Goal: Task Accomplishment & Management: Manage account settings

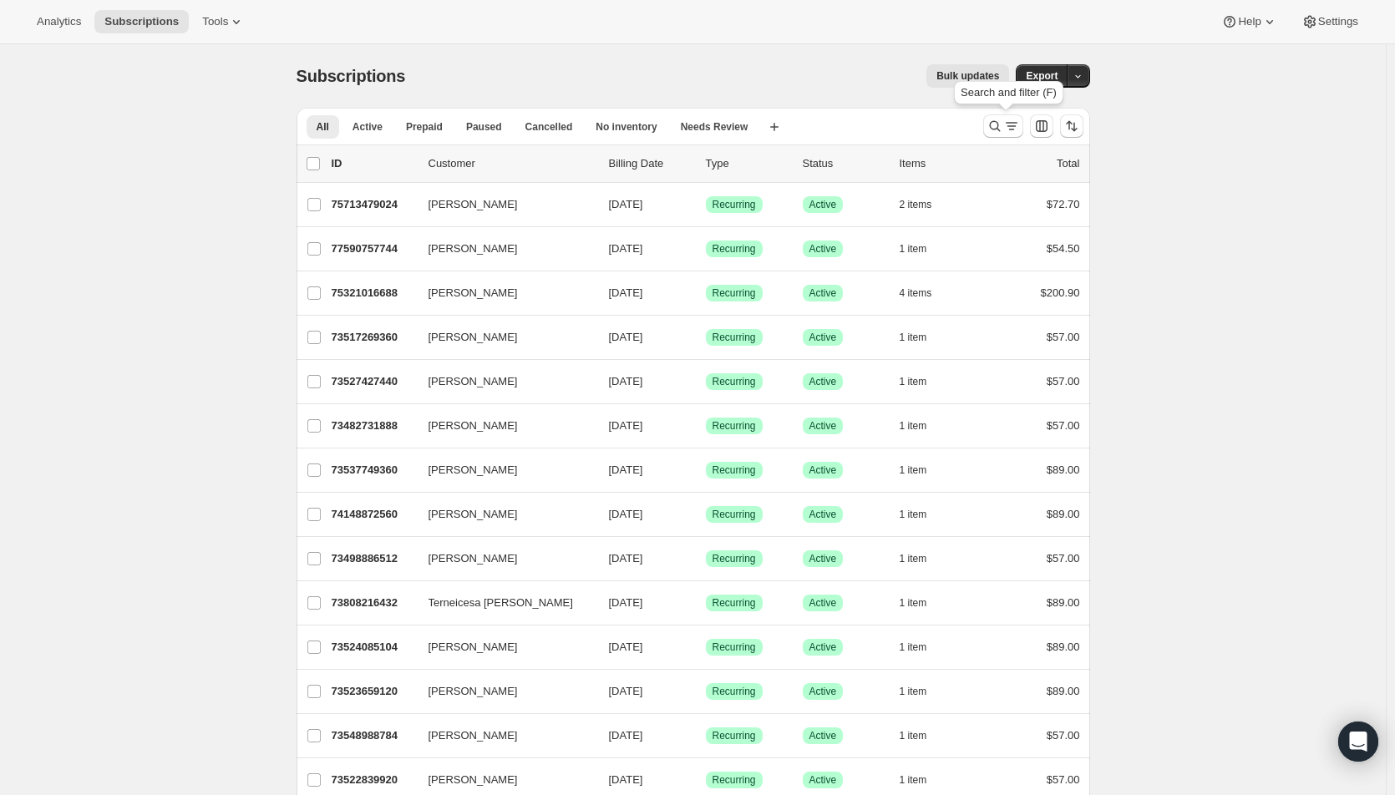
click at [1013, 123] on icon "Search and filter results" at bounding box center [1011, 126] width 17 height 17
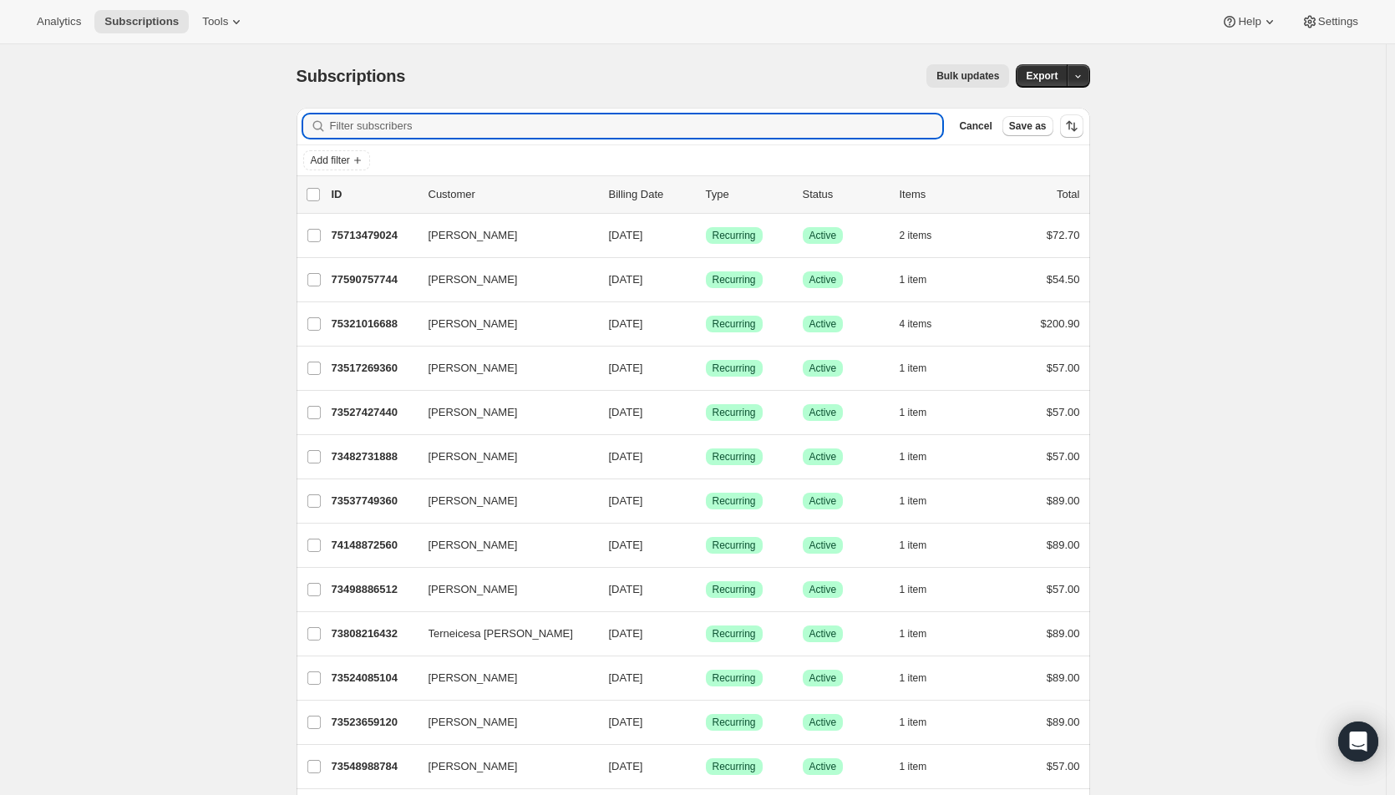
click at [487, 126] on input "Filter subscribers" at bounding box center [636, 125] width 613 height 23
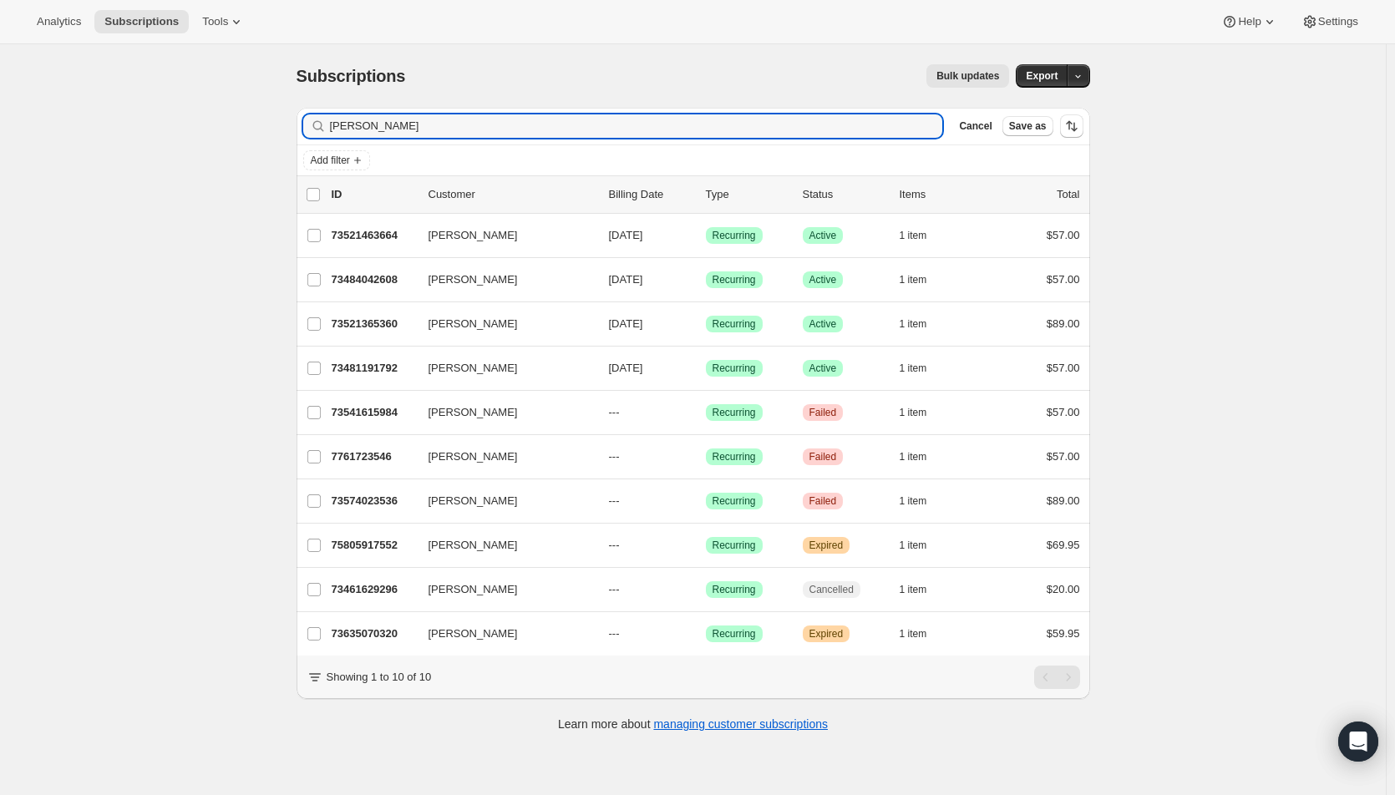
type input "[PERSON_NAME]"
click at [633, 277] on span "[DATE]" at bounding box center [626, 279] width 34 height 13
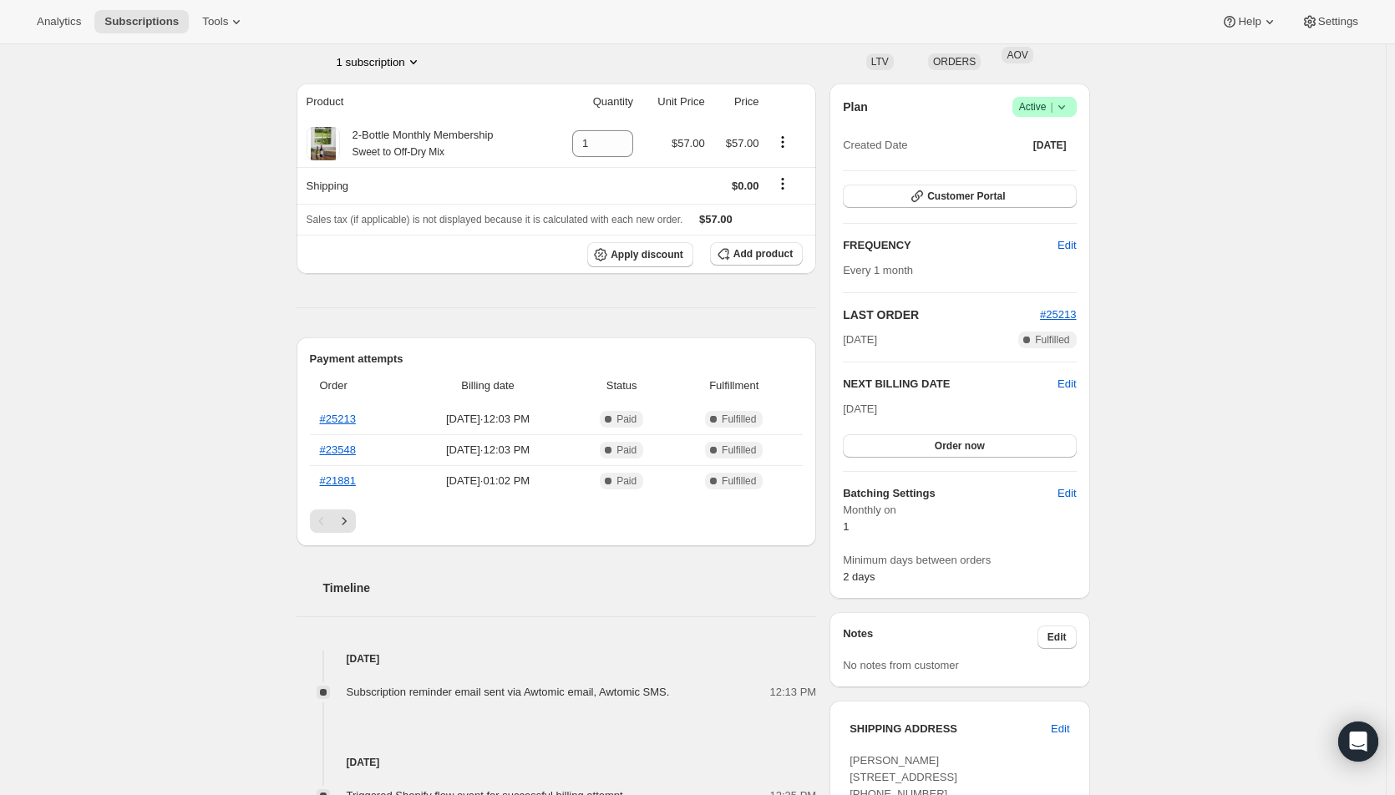
scroll to position [251, 0]
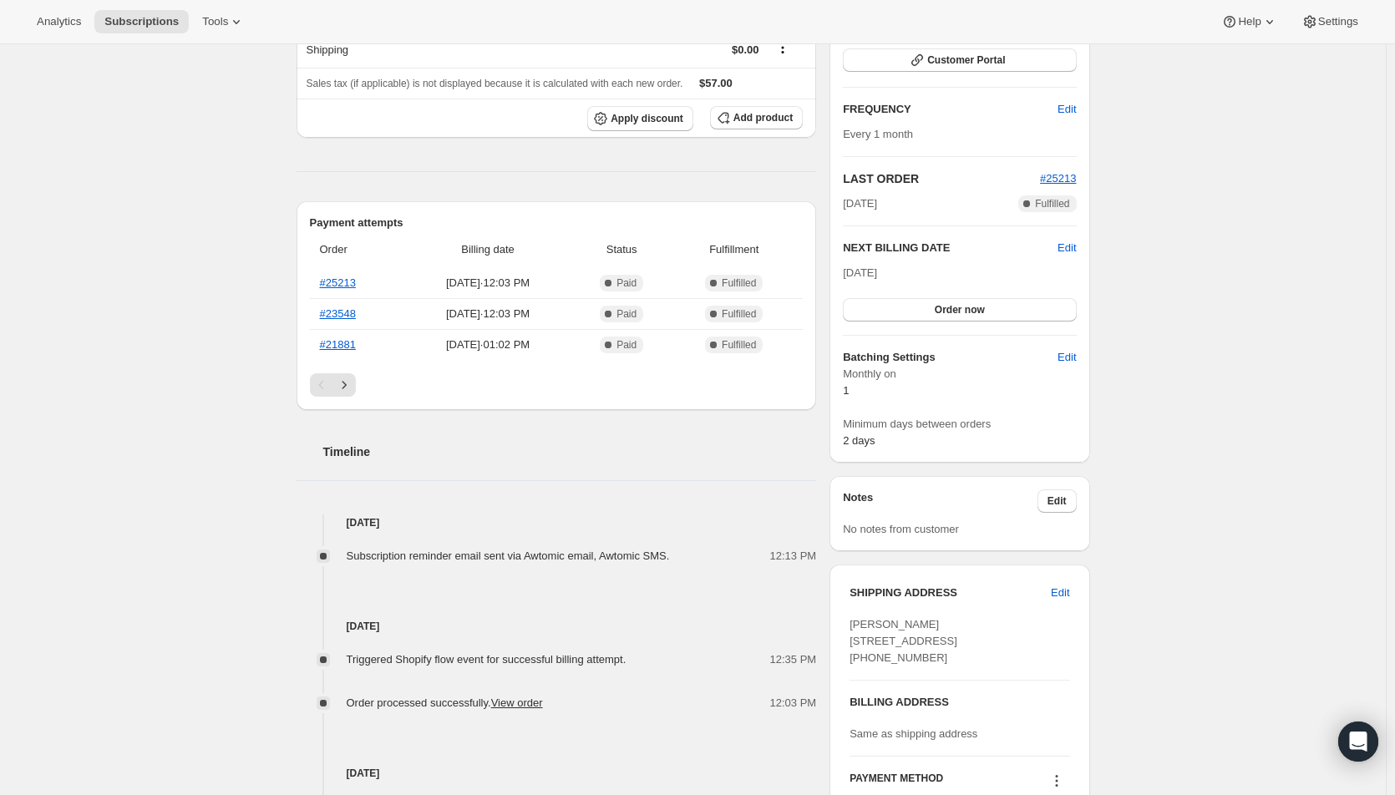
click at [1061, 490] on button "Edit" at bounding box center [1057, 501] width 39 height 23
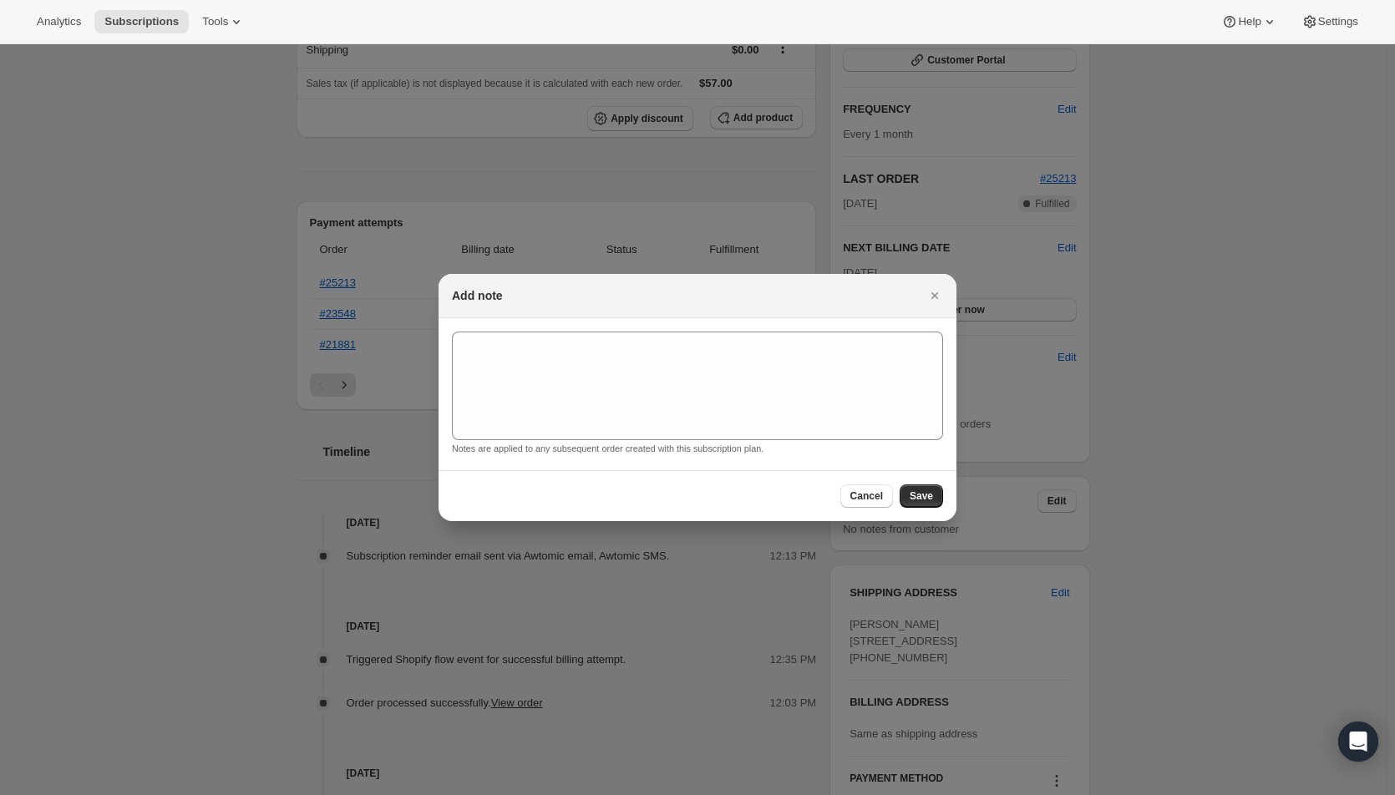
click at [937, 290] on icon "Close" at bounding box center [935, 295] width 17 height 17
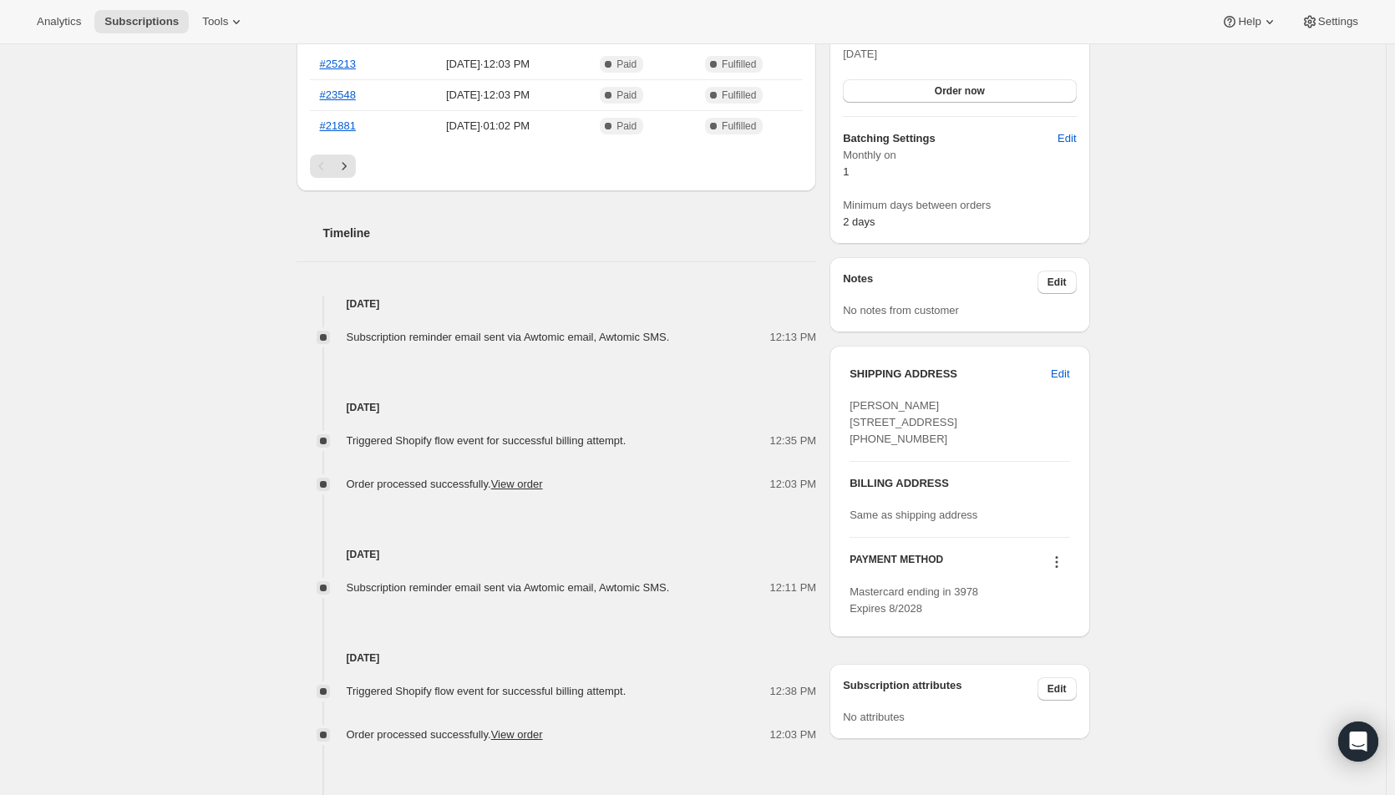
scroll to position [501, 0]
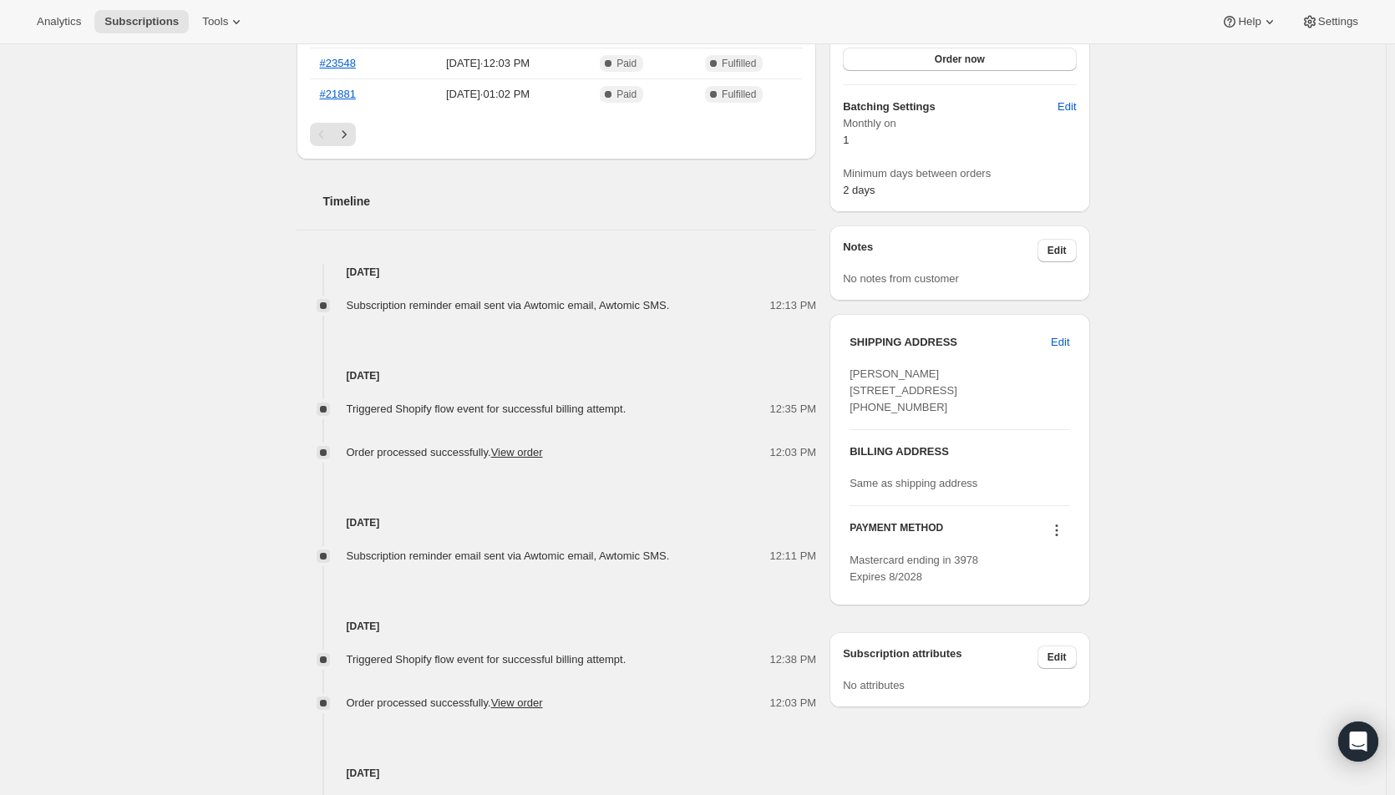
click at [1057, 539] on icon at bounding box center [1056, 530] width 17 height 17
click at [1065, 608] on ul "Send link to update card Select payment method Add credit card" at bounding box center [1060, 623] width 127 height 84
click at [1065, 596] on span "Send link to update card" at bounding box center [1060, 595] width 117 height 13
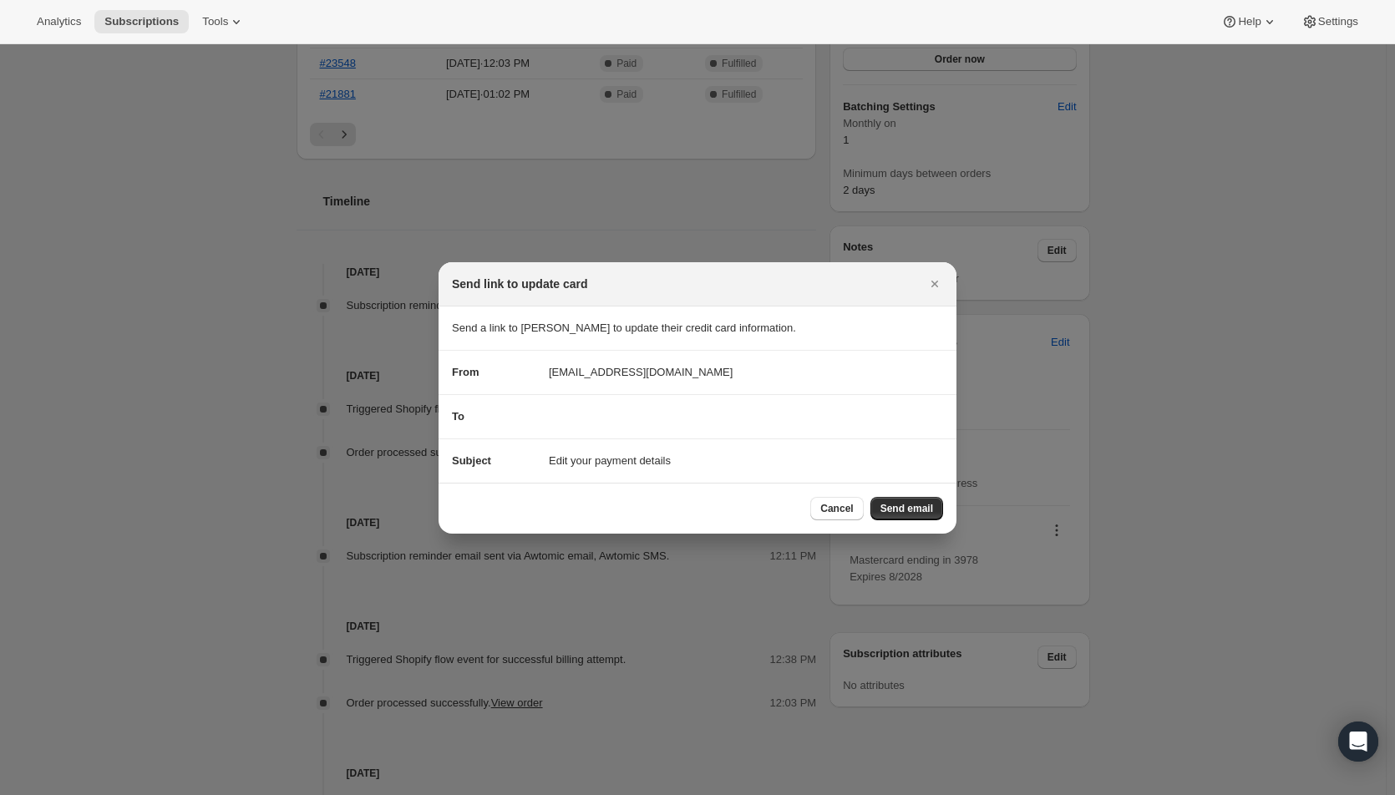
click at [849, 505] on span "Cancel" at bounding box center [836, 508] width 33 height 13
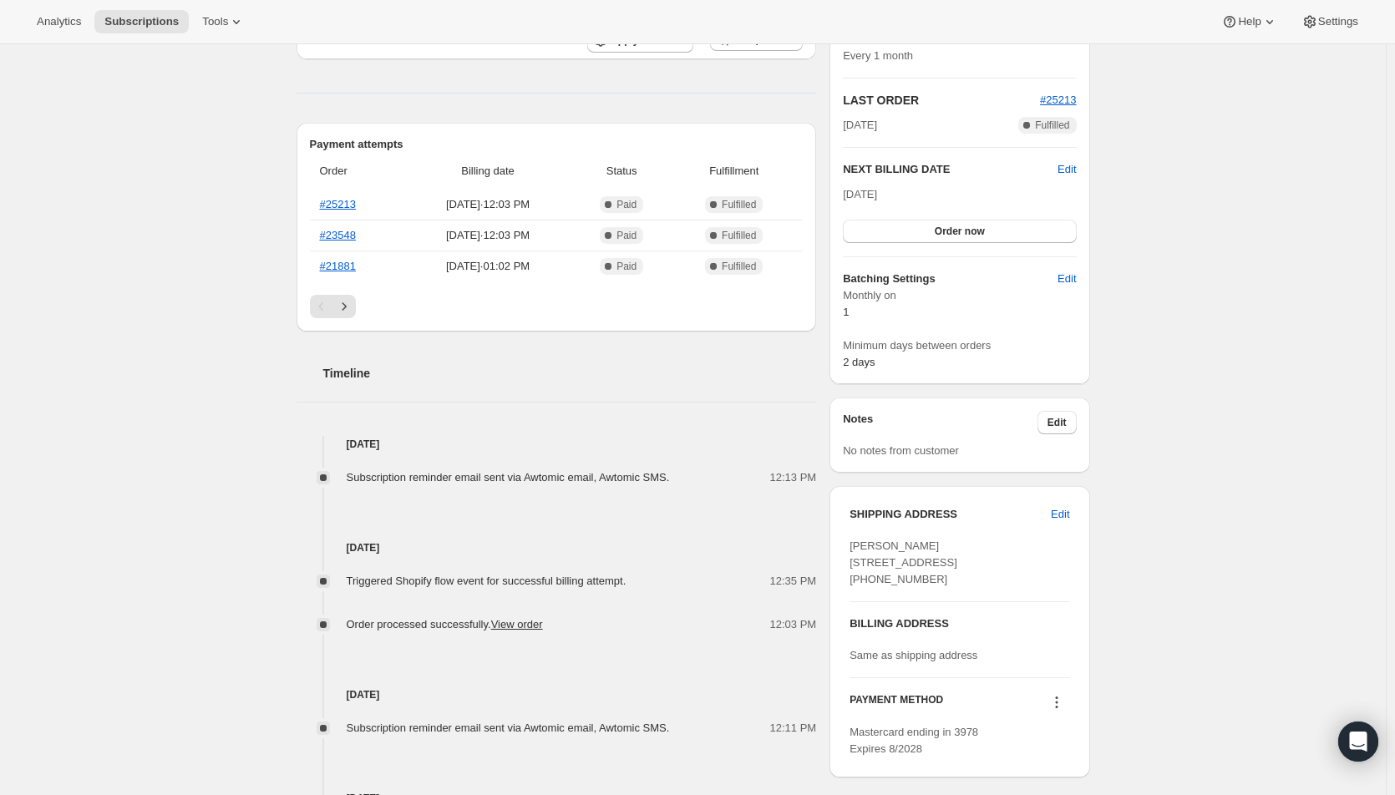
scroll to position [0, 0]
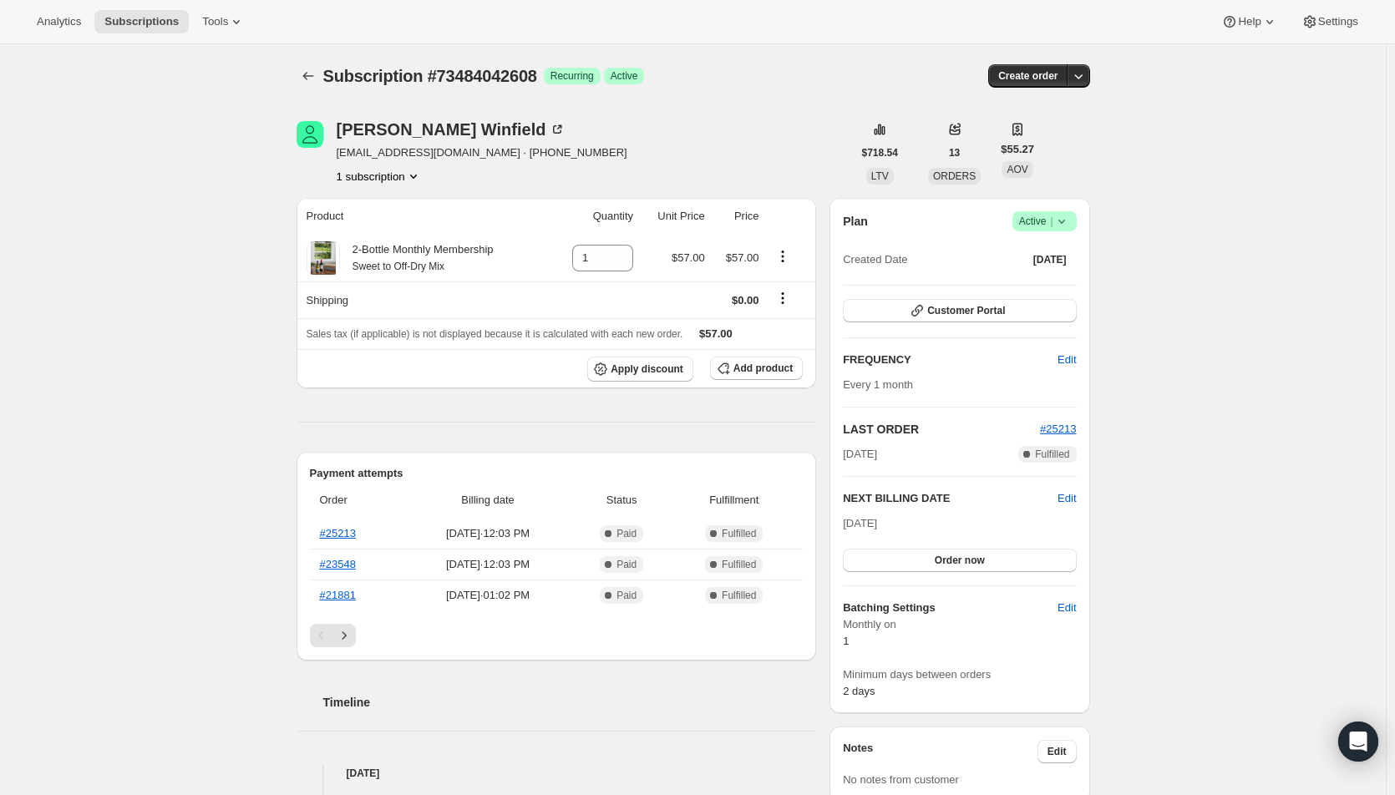
click at [1005, 313] on span "Customer Portal" at bounding box center [966, 310] width 78 height 13
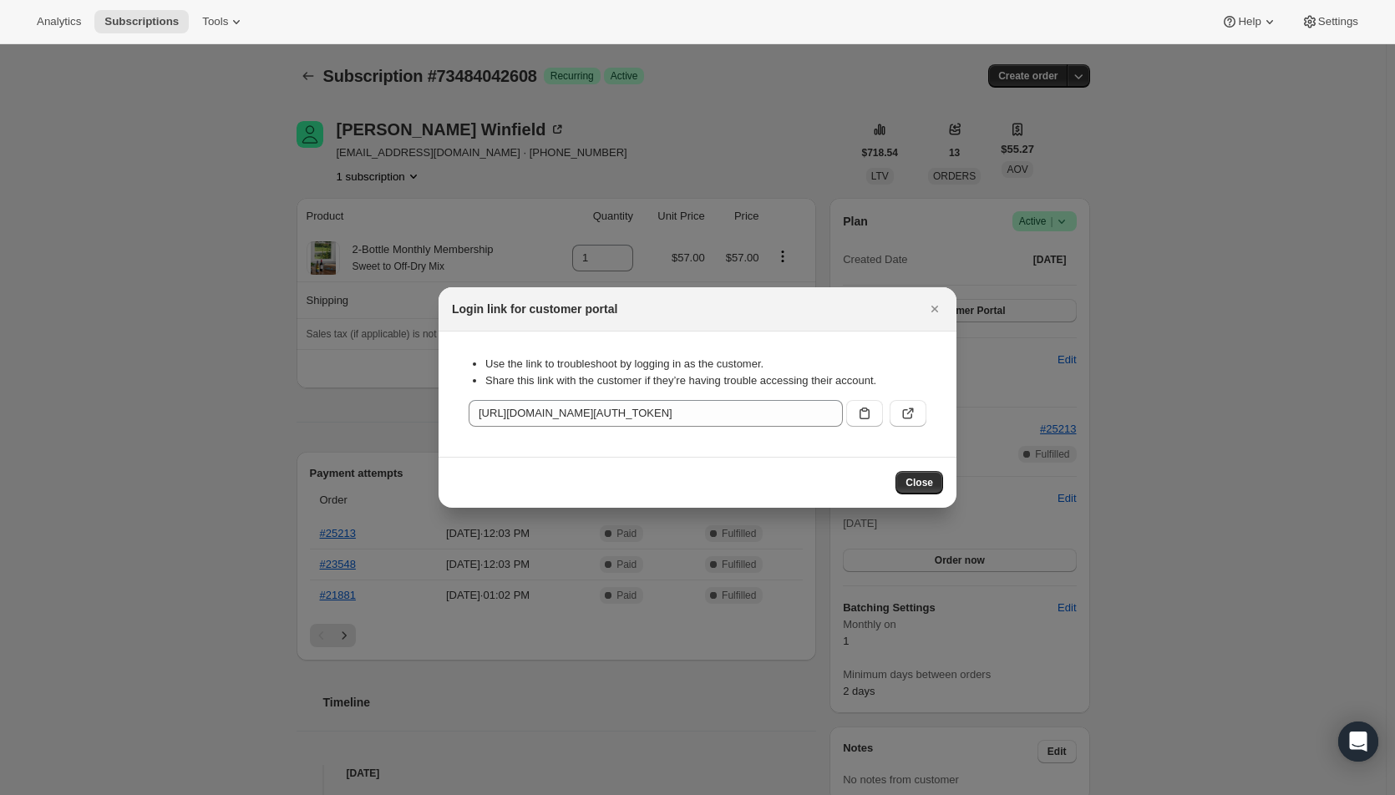
click at [907, 415] on icon ":rc9:" at bounding box center [908, 413] width 17 height 17
click at [937, 305] on icon "Close" at bounding box center [935, 309] width 17 height 17
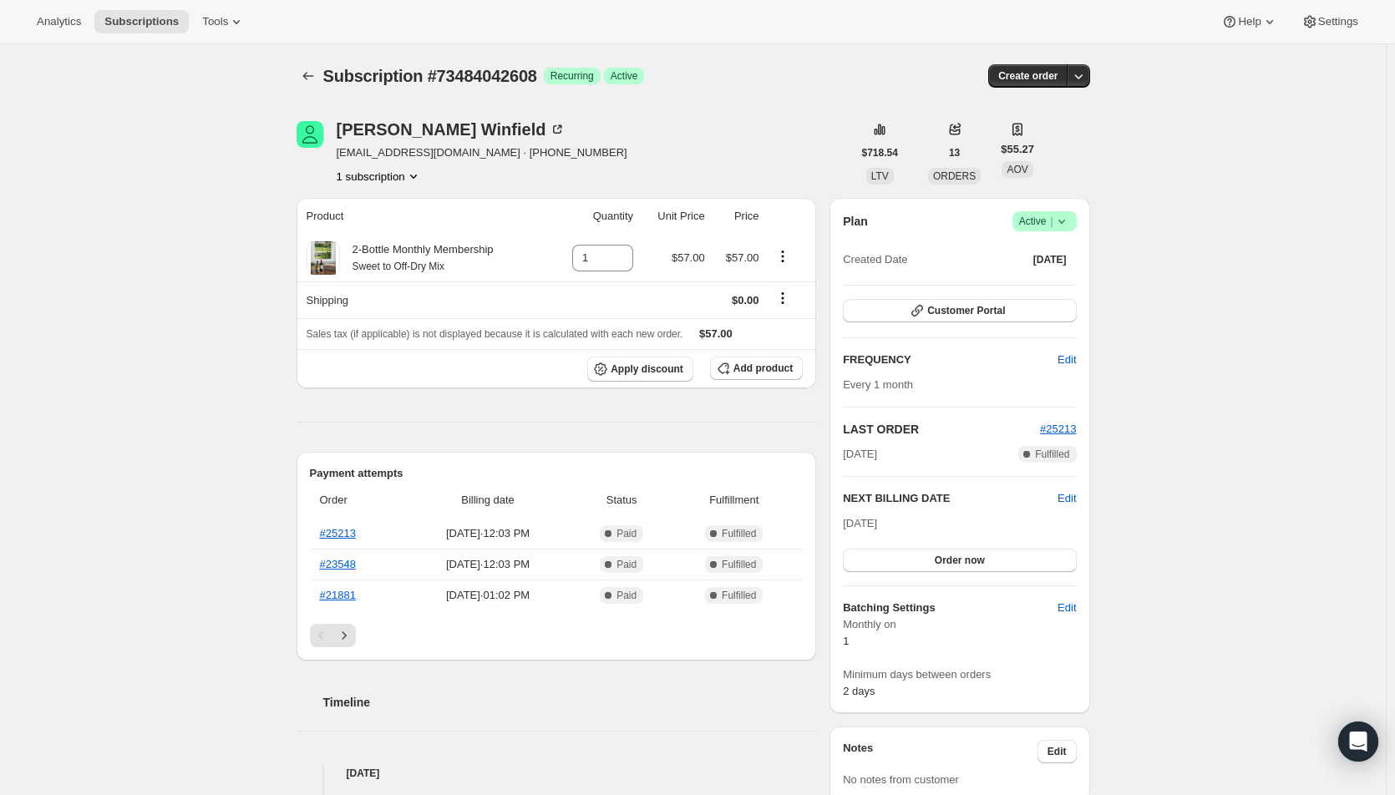
click at [443, 128] on div "[PERSON_NAME]" at bounding box center [452, 129] width 230 height 17
